Goal: Task Accomplishment & Management: Complete application form

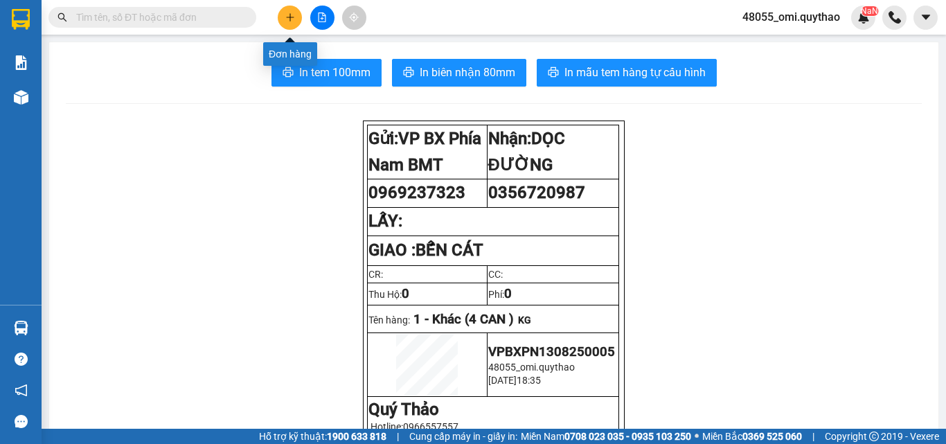
click at [286, 16] on icon "plus" at bounding box center [290, 17] width 10 height 10
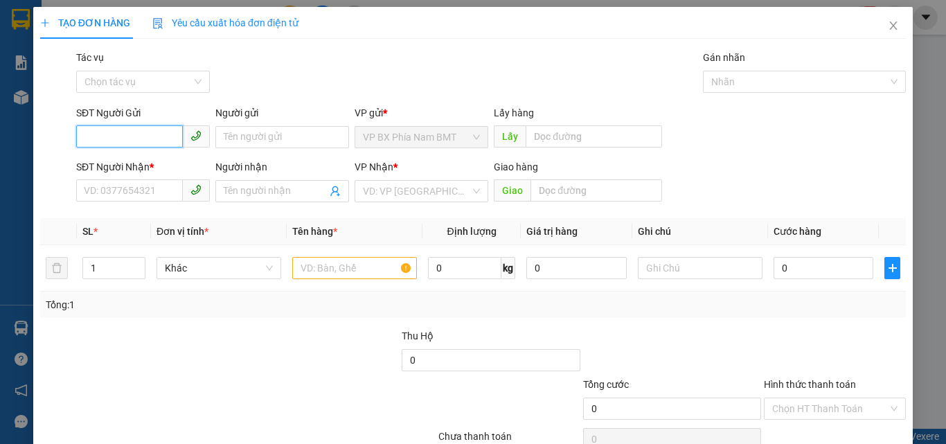
click at [129, 142] on input "SĐT Người Gửi" at bounding box center [129, 136] width 107 height 22
type input "0901189924"
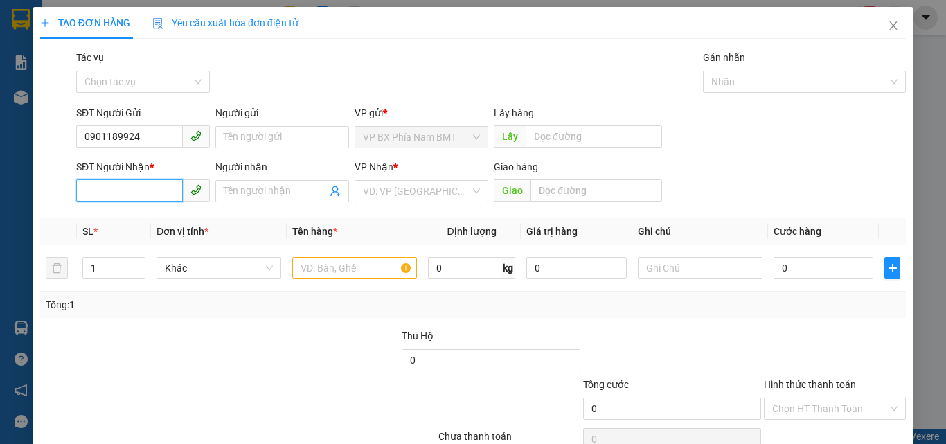
click at [138, 189] on input "SĐT Người Nhận *" at bounding box center [129, 190] width 107 height 22
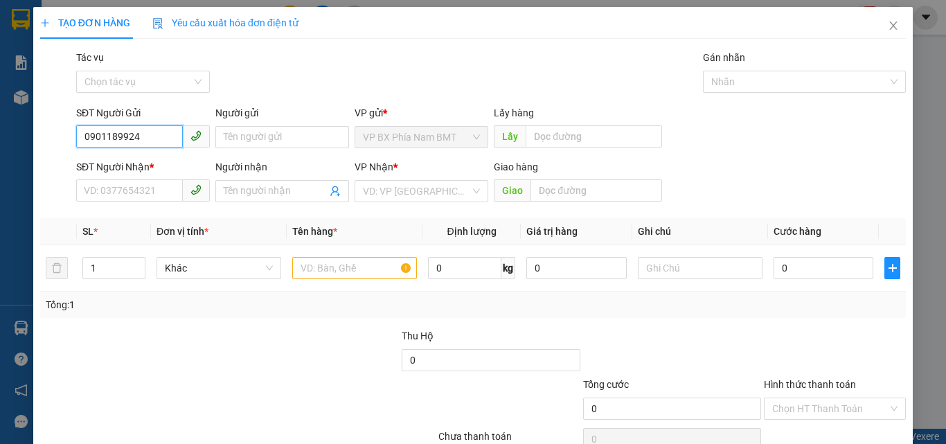
drag, startPoint x: 141, startPoint y: 139, endPoint x: 68, endPoint y: 143, distance: 72.8
click at [68, 143] on div "SĐT Người Gửi 0901189924 0901189924 Người gửi Tên người gửi VP gửi * VP BX Phía…" at bounding box center [473, 129] width 868 height 48
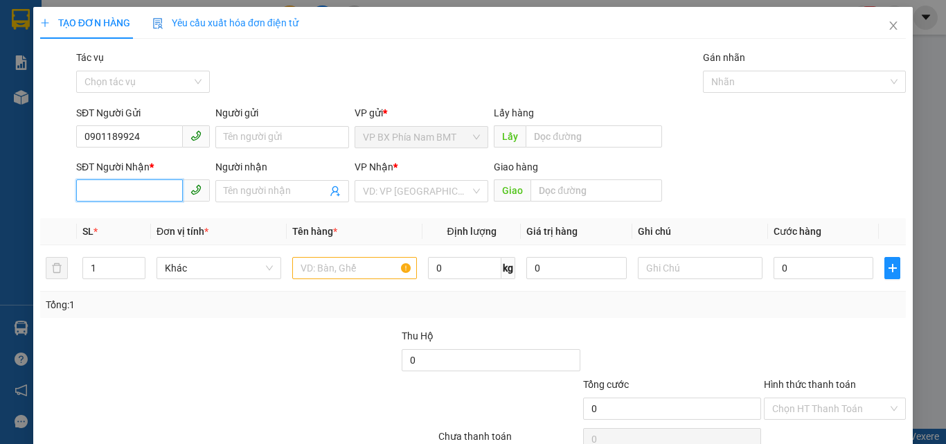
click at [140, 189] on input "SĐT Người Nhận *" at bounding box center [129, 190] width 107 height 22
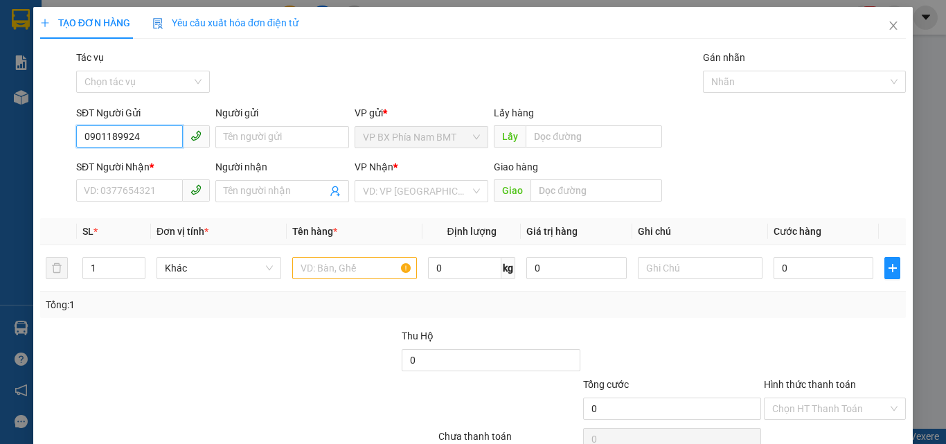
drag, startPoint x: 154, startPoint y: 135, endPoint x: 53, endPoint y: 138, distance: 101.1
click at [53, 138] on div "SĐT Người Gửi 0901189924 0901189924 Người gửi Tên người gửi VP gửi * VP BX Phía…" at bounding box center [473, 129] width 868 height 48
click at [135, 179] on div "SĐT Người Nhận *" at bounding box center [143, 169] width 134 height 21
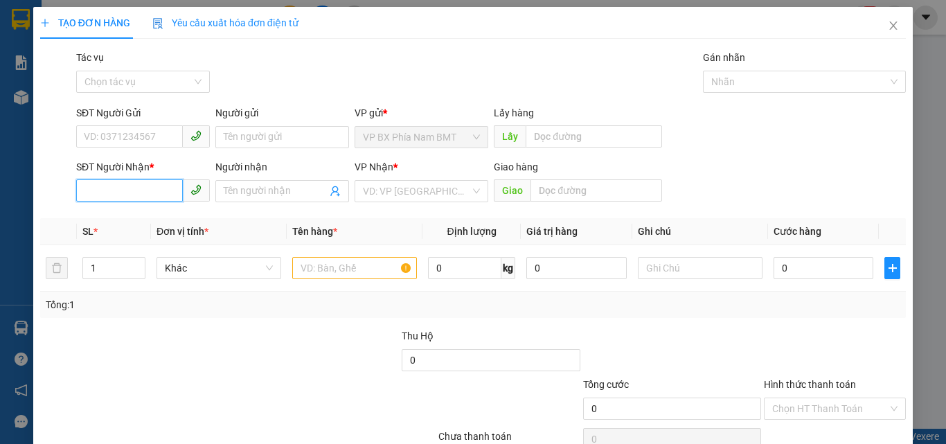
click at [131, 196] on input "SĐT Người Nhận *" at bounding box center [129, 190] width 107 height 22
paste input "0901189924"
type input "0901189924"
click at [145, 133] on input "SĐT Người Gửi" at bounding box center [129, 136] width 107 height 22
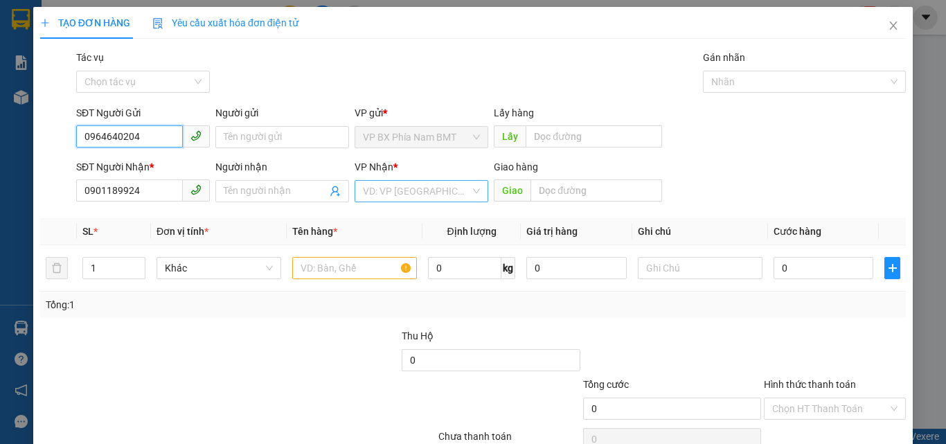
type input "0964640204"
click at [413, 190] on input "search" at bounding box center [416, 191] width 107 height 21
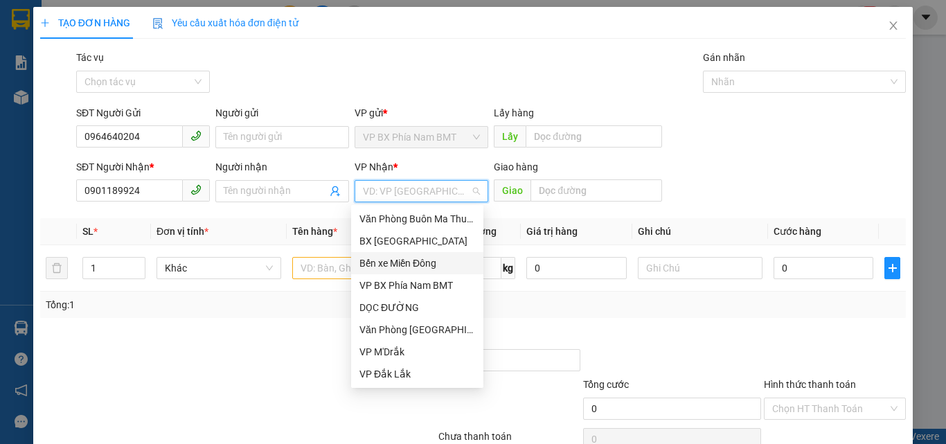
click at [403, 269] on div "Bến xe Miền Đông" at bounding box center [417, 262] width 116 height 15
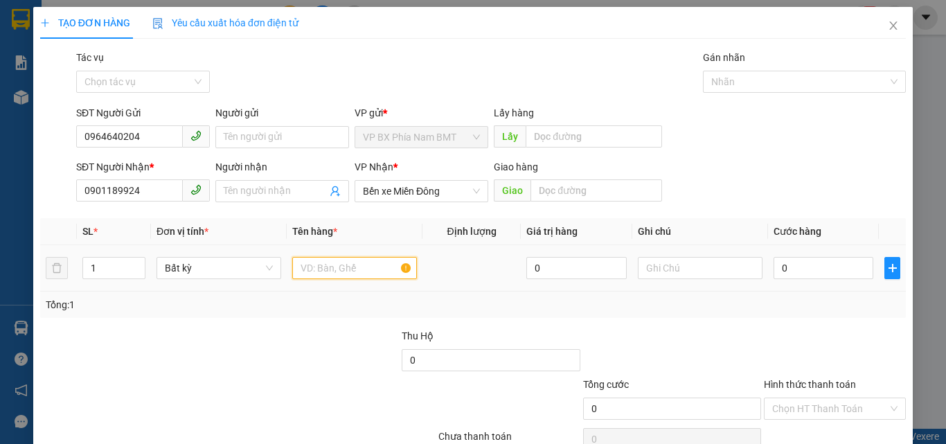
click at [361, 264] on input "text" at bounding box center [354, 268] width 125 height 22
type input "1 THÙNG GIẤY"
type input "5"
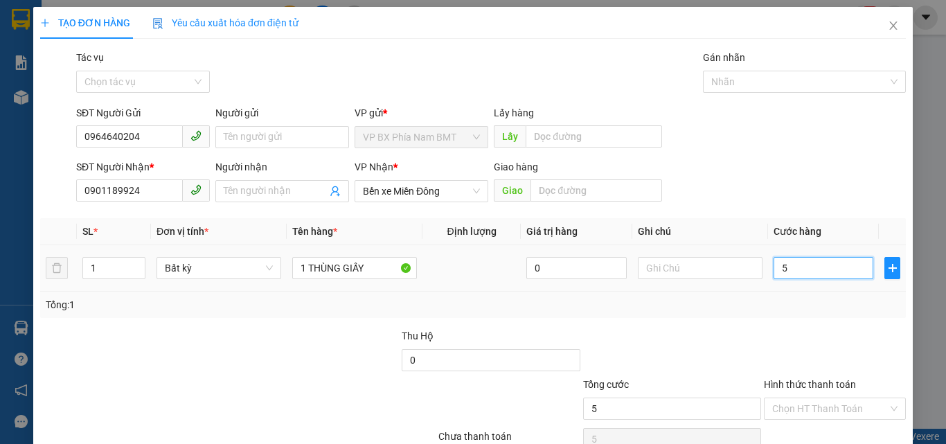
type input "50"
type input "500"
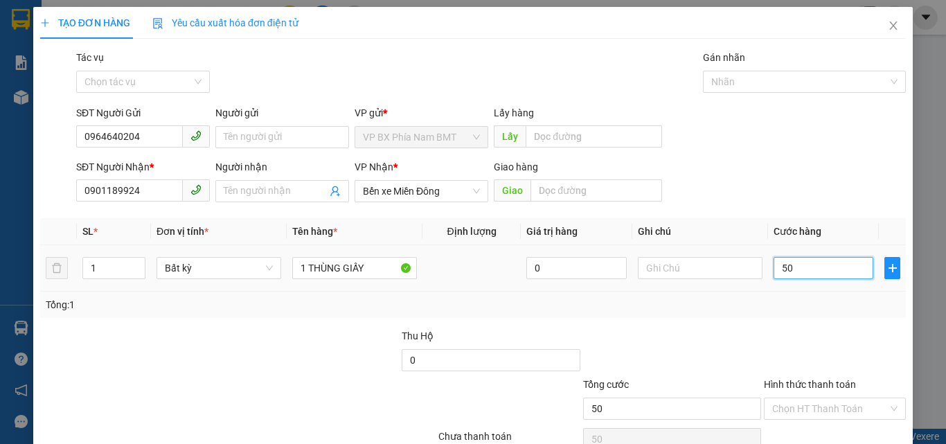
type input "500"
type input "5.000"
type input "50.000"
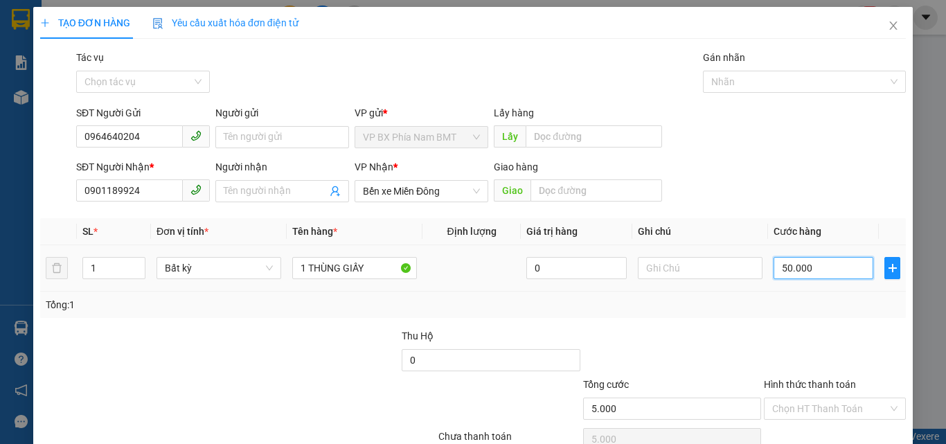
type input "50.000"
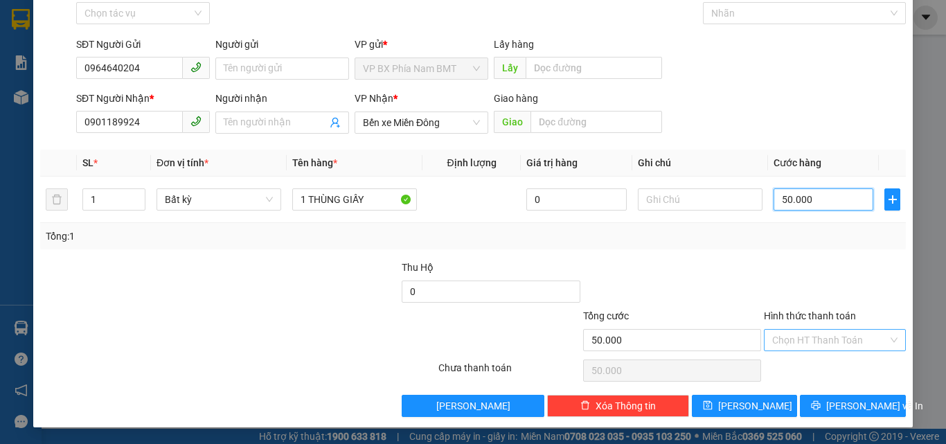
type input "50.000"
click at [793, 348] on input "Hình thức thanh toán" at bounding box center [830, 340] width 116 height 21
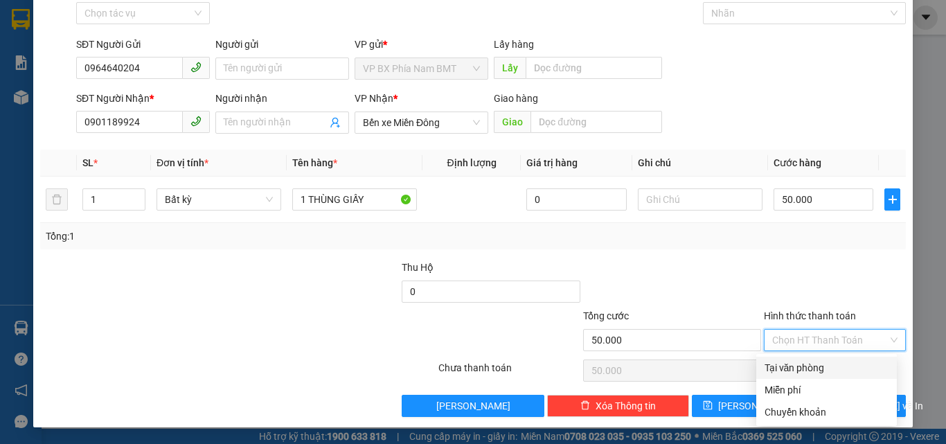
click at [791, 365] on div "Tại văn phòng" at bounding box center [826, 367] width 124 height 15
type input "0"
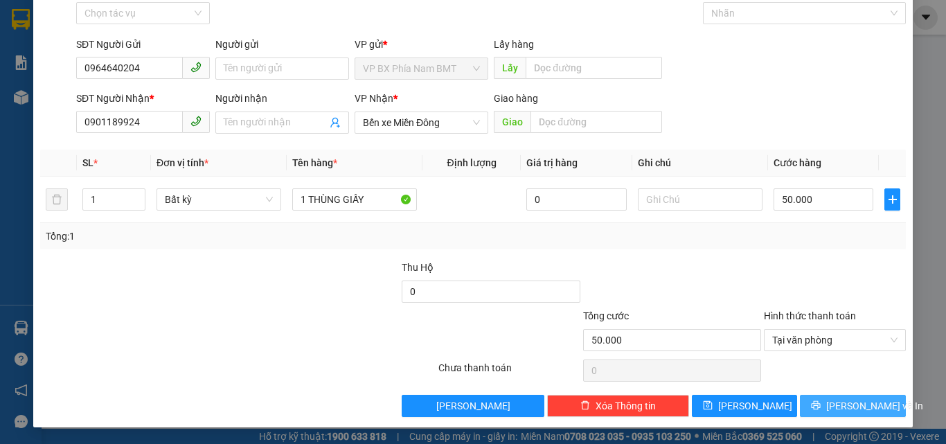
click at [819, 397] on button "[PERSON_NAME] và In" at bounding box center [853, 406] width 106 height 22
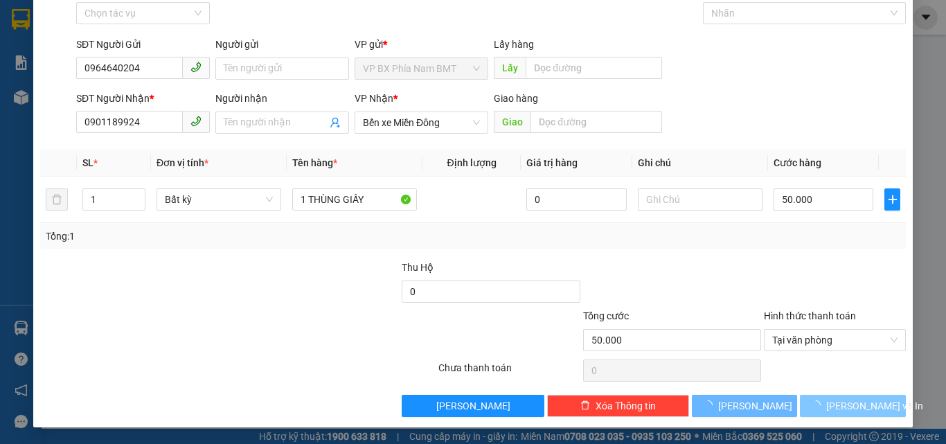
click at [819, 403] on icon "loading" at bounding box center [816, 405] width 10 height 10
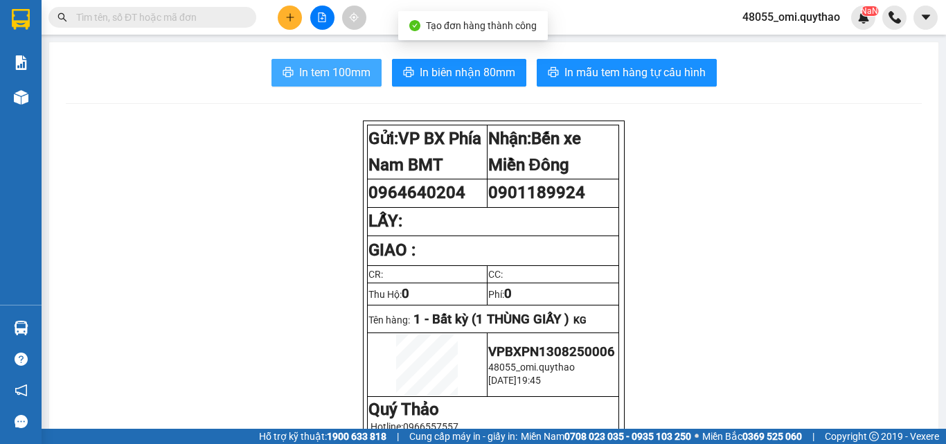
click at [273, 60] on button "In tem 100mm" at bounding box center [326, 73] width 110 height 28
click at [283, 70] on icon "printer" at bounding box center [287, 71] width 11 height 11
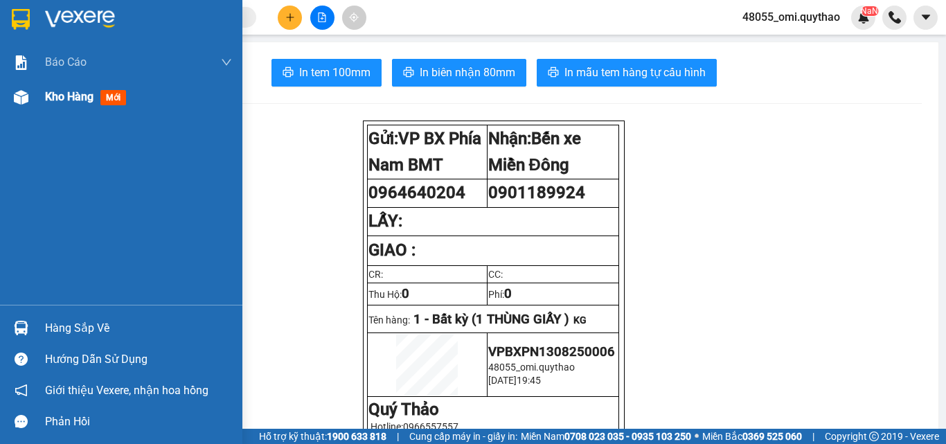
click at [42, 84] on div "Kho hàng mới" at bounding box center [121, 97] width 242 height 35
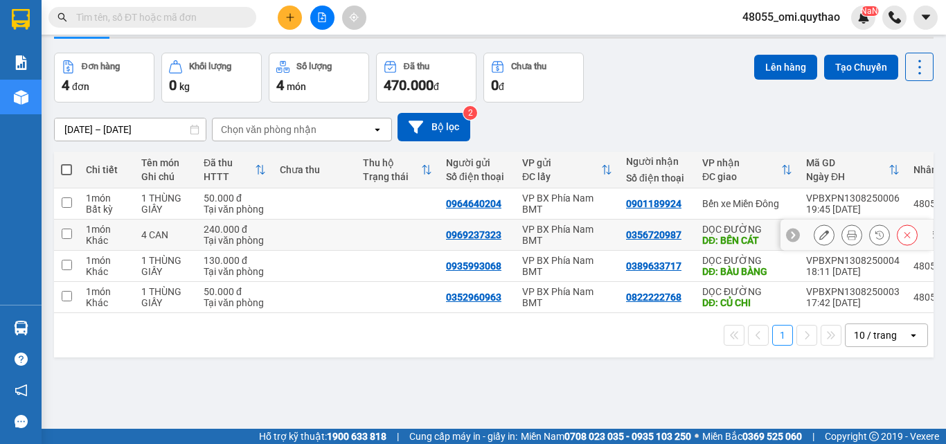
scroll to position [64, 0]
